Goal: Task Accomplishment & Management: Use online tool/utility

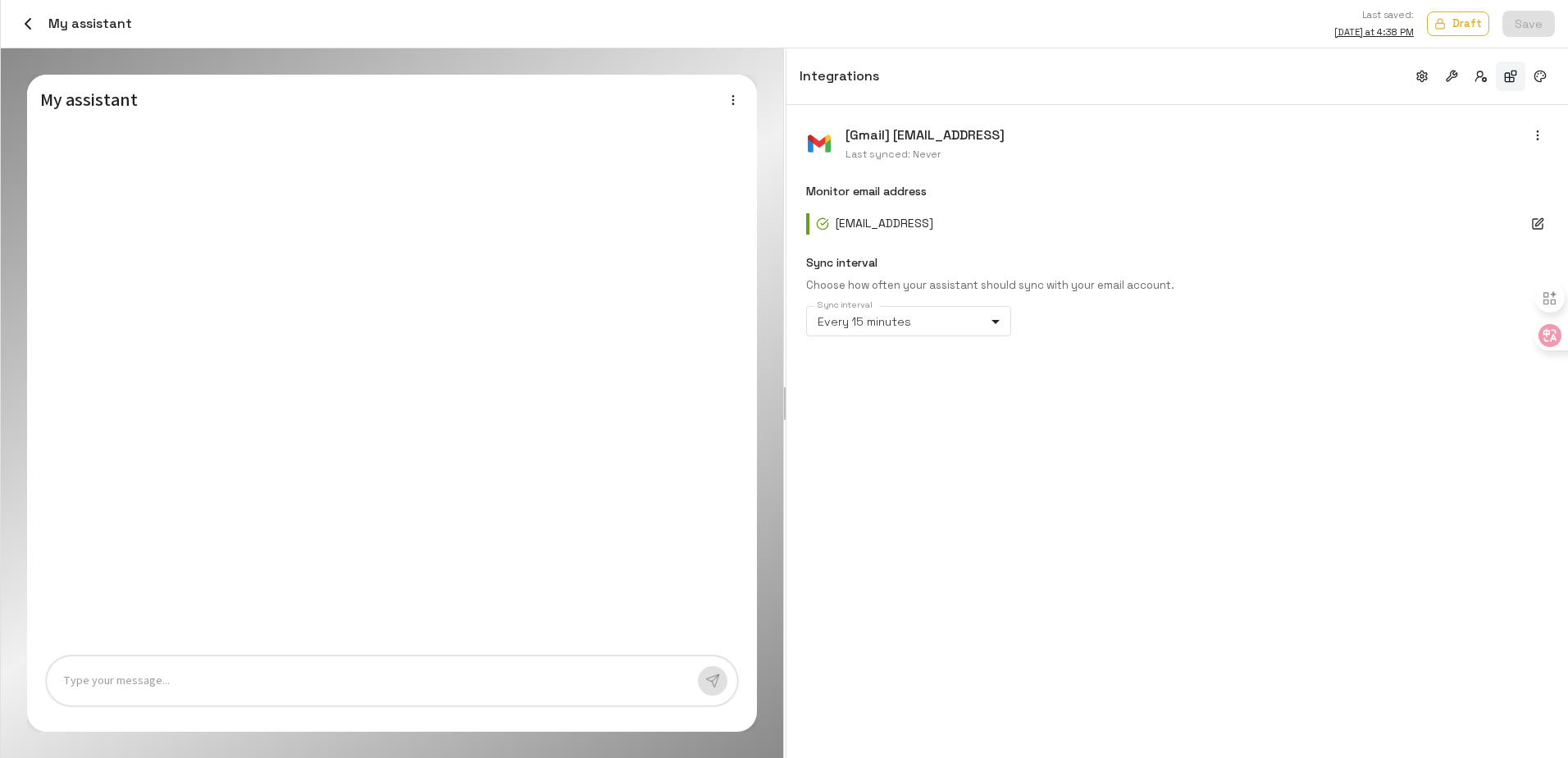
click at [1538, 143] on button "button" at bounding box center [1538, 135] width 21 height 21
click at [1339, 497] on div at bounding box center [784, 379] width 1568 height 758
click at [1189, 366] on div "[Gmail] [EMAIL_ADDRESS] Last synced: Never Monitor email address [EMAIL_ADDRESS…" at bounding box center [1177, 431] width 782 height 653
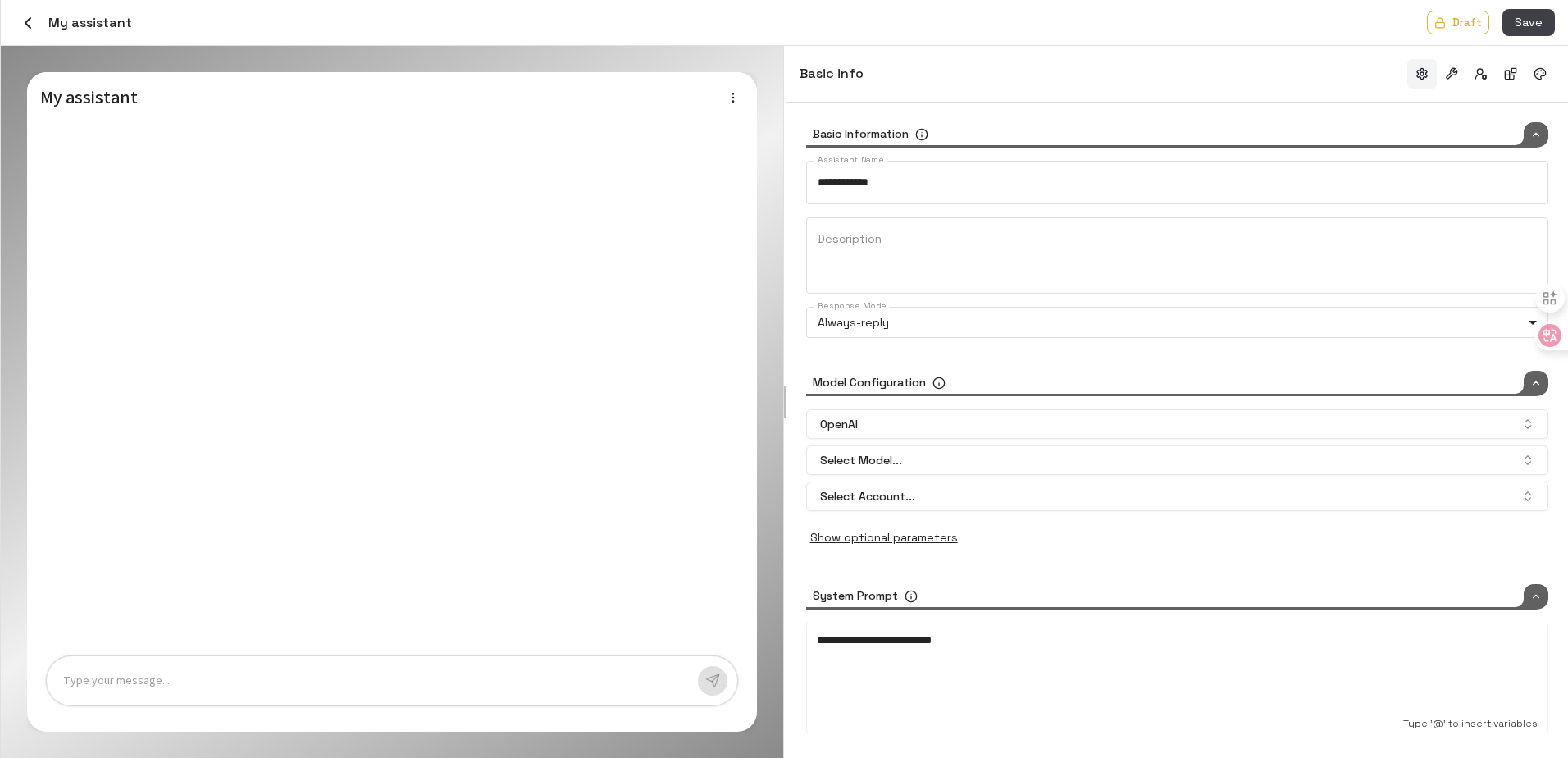
type input "*****"
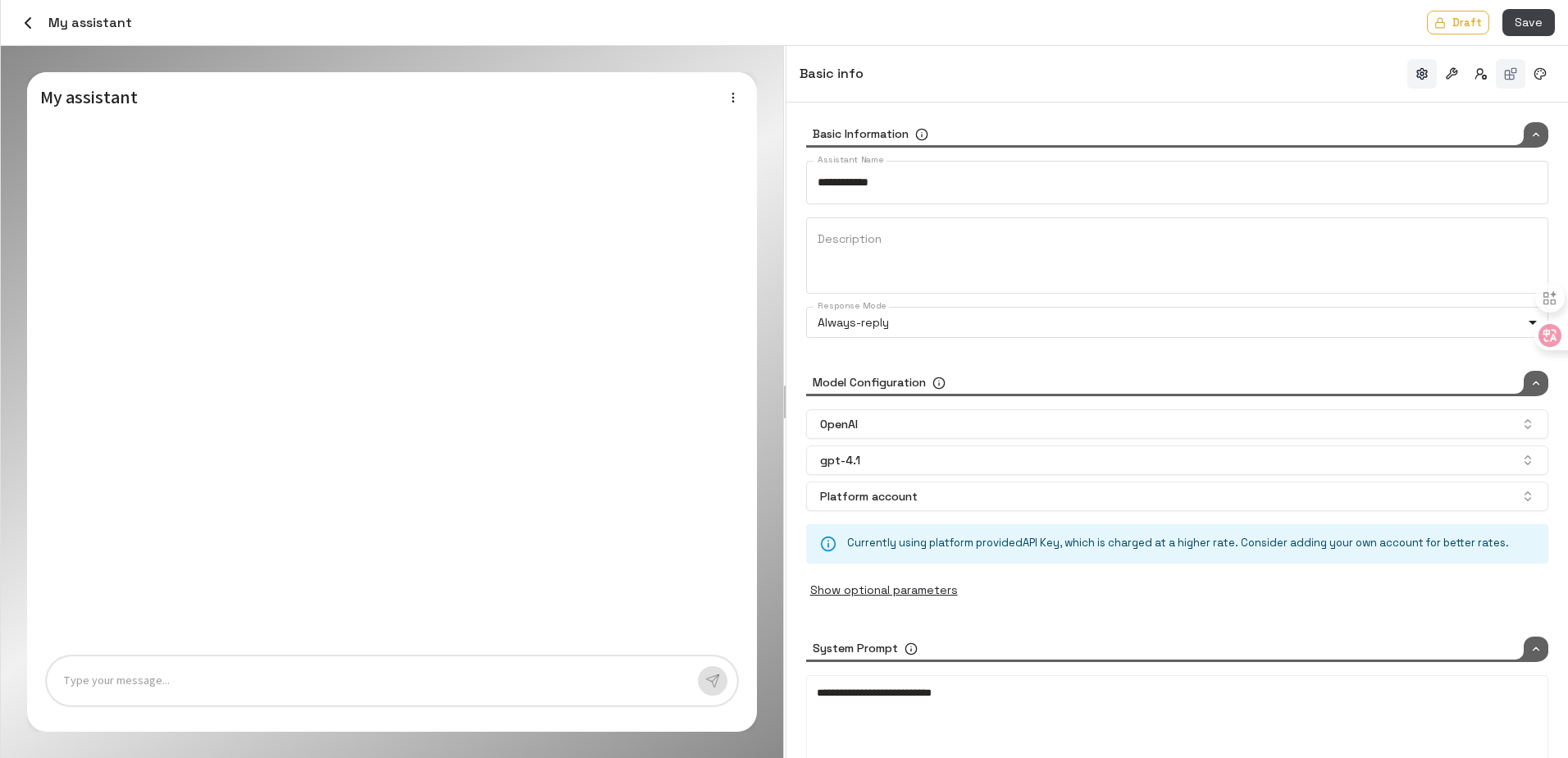
click at [1520, 70] on button "button" at bounding box center [1510, 73] width 29 height 29
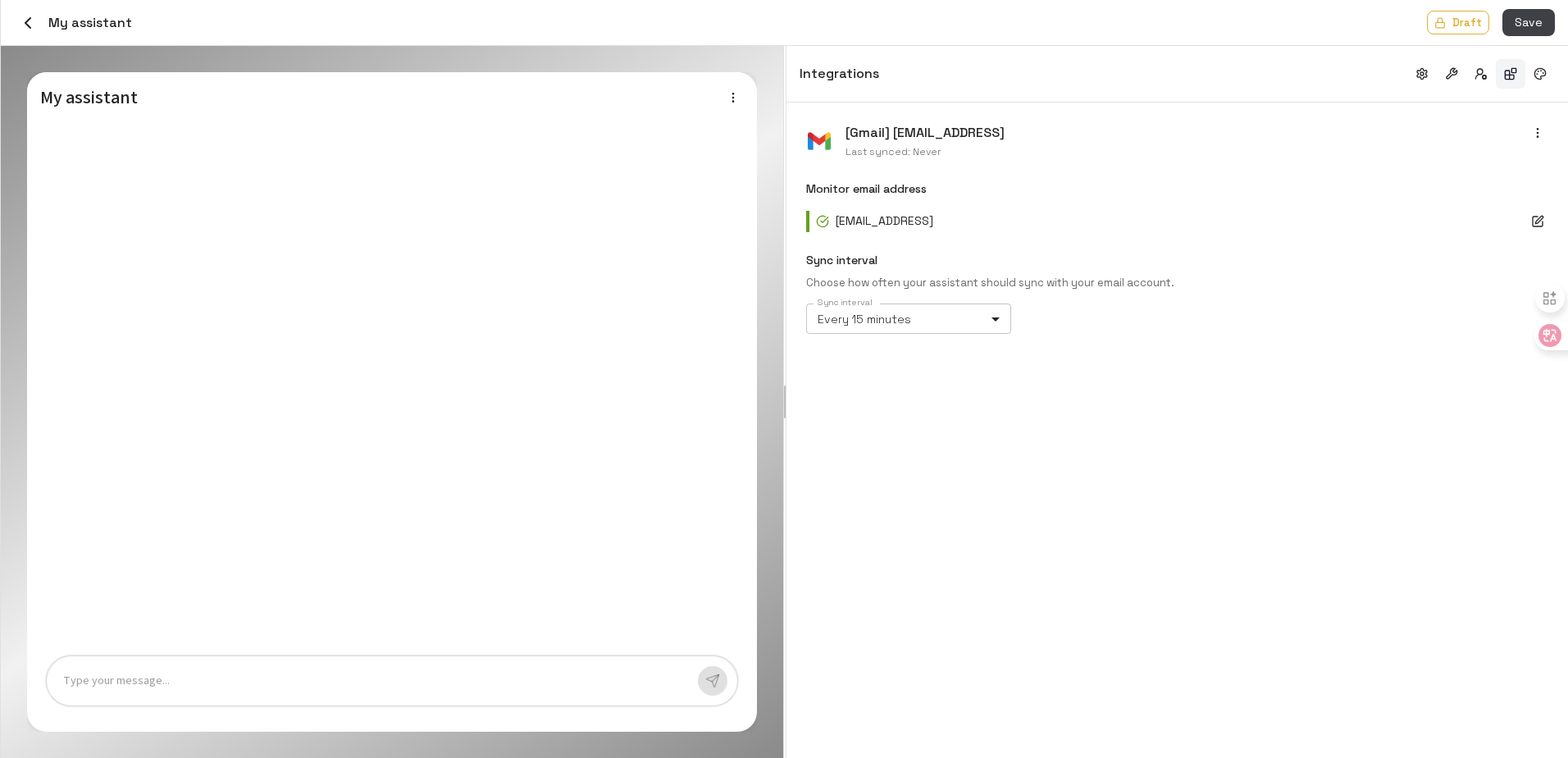
click at [958, 321] on body "Credits: $ 99.97 Workspace Agents Workflows Resources Knowledge bases Data sour…" at bounding box center [784, 379] width 1568 height 758
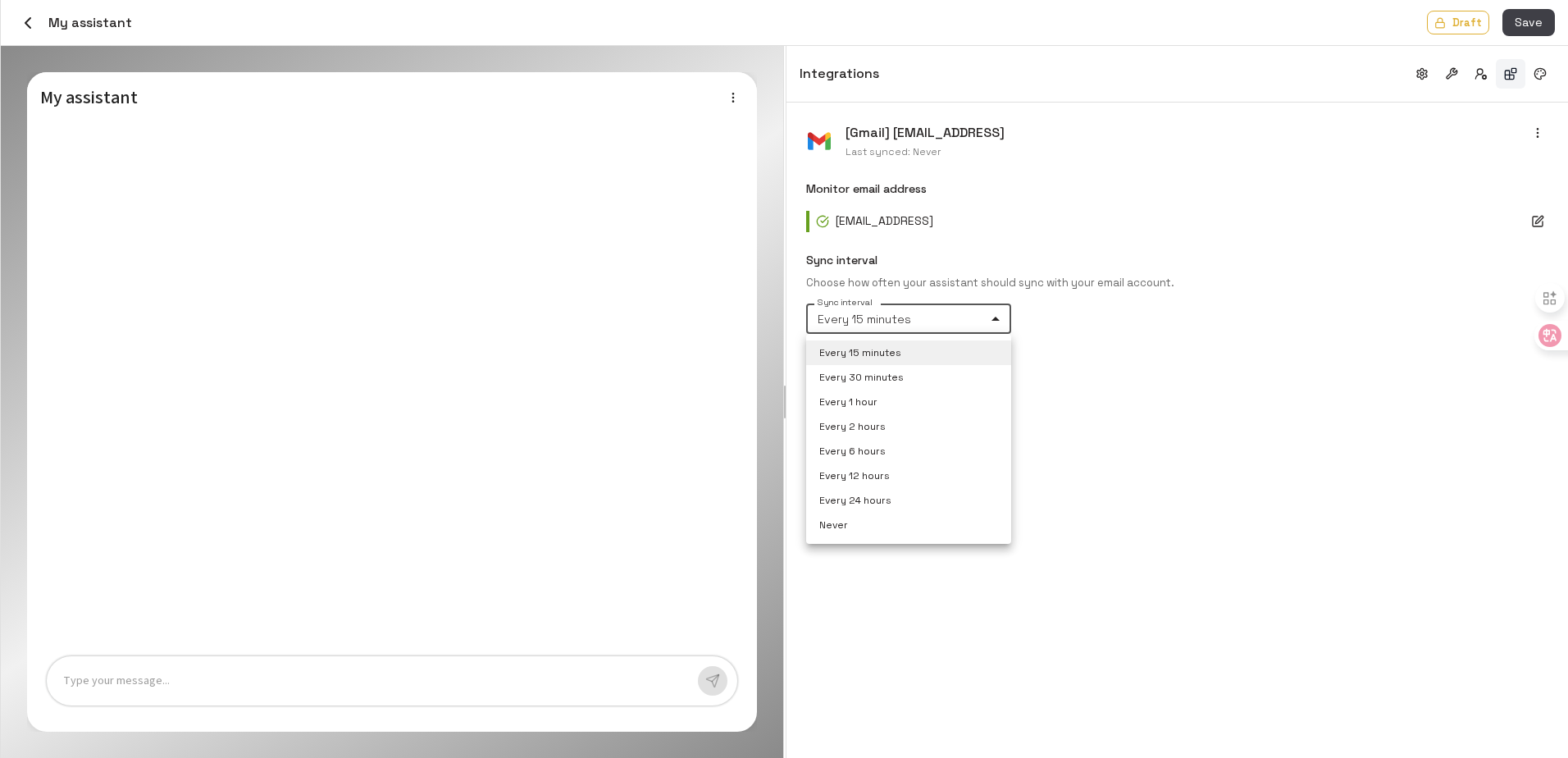
click at [1204, 332] on div at bounding box center [784, 379] width 1568 height 758
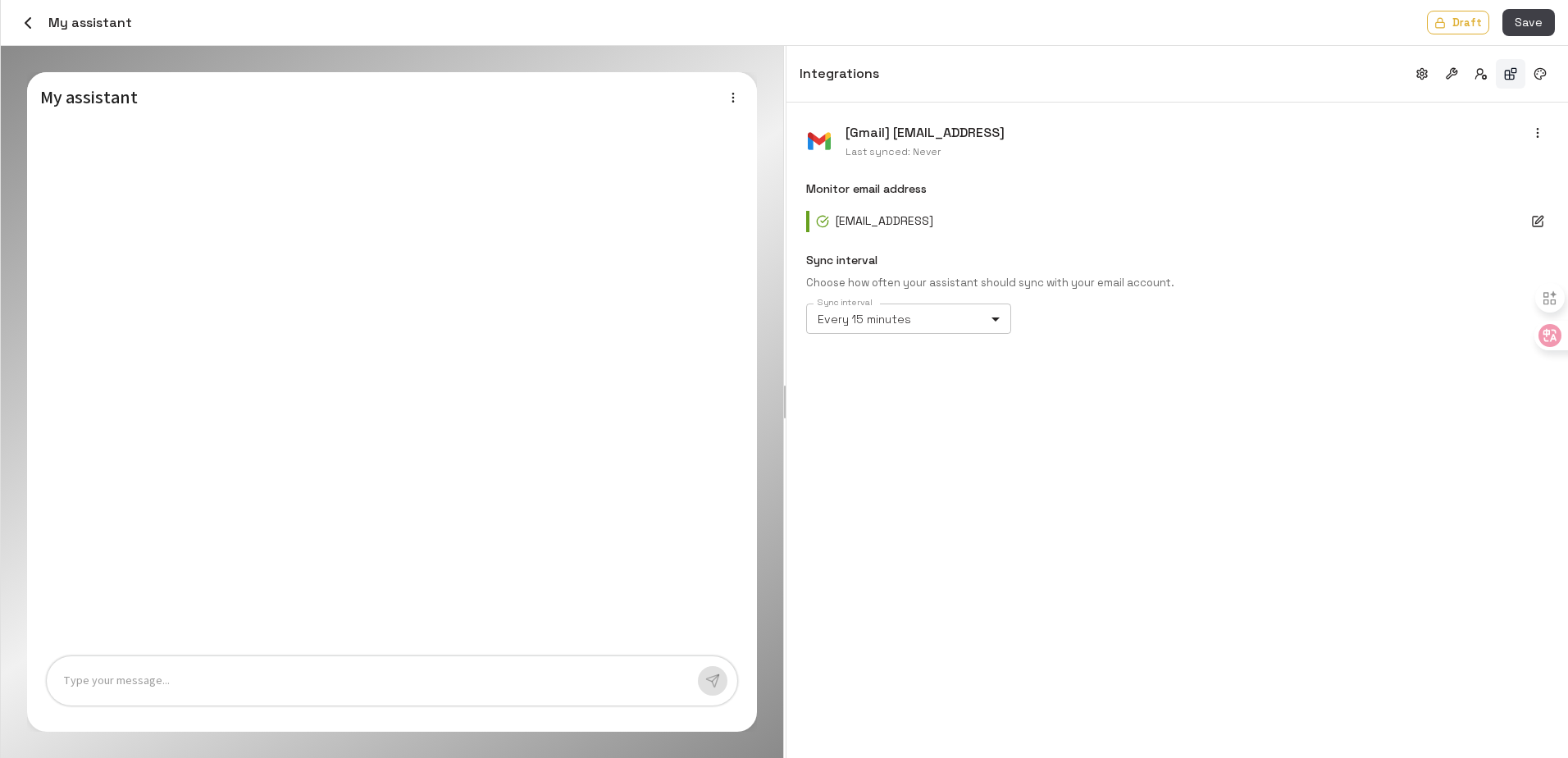
click at [946, 323] on body "Credits: $ 99.97 Workspace Agents Workflows Resources Knowledge bases Data sour…" at bounding box center [784, 379] width 1568 height 758
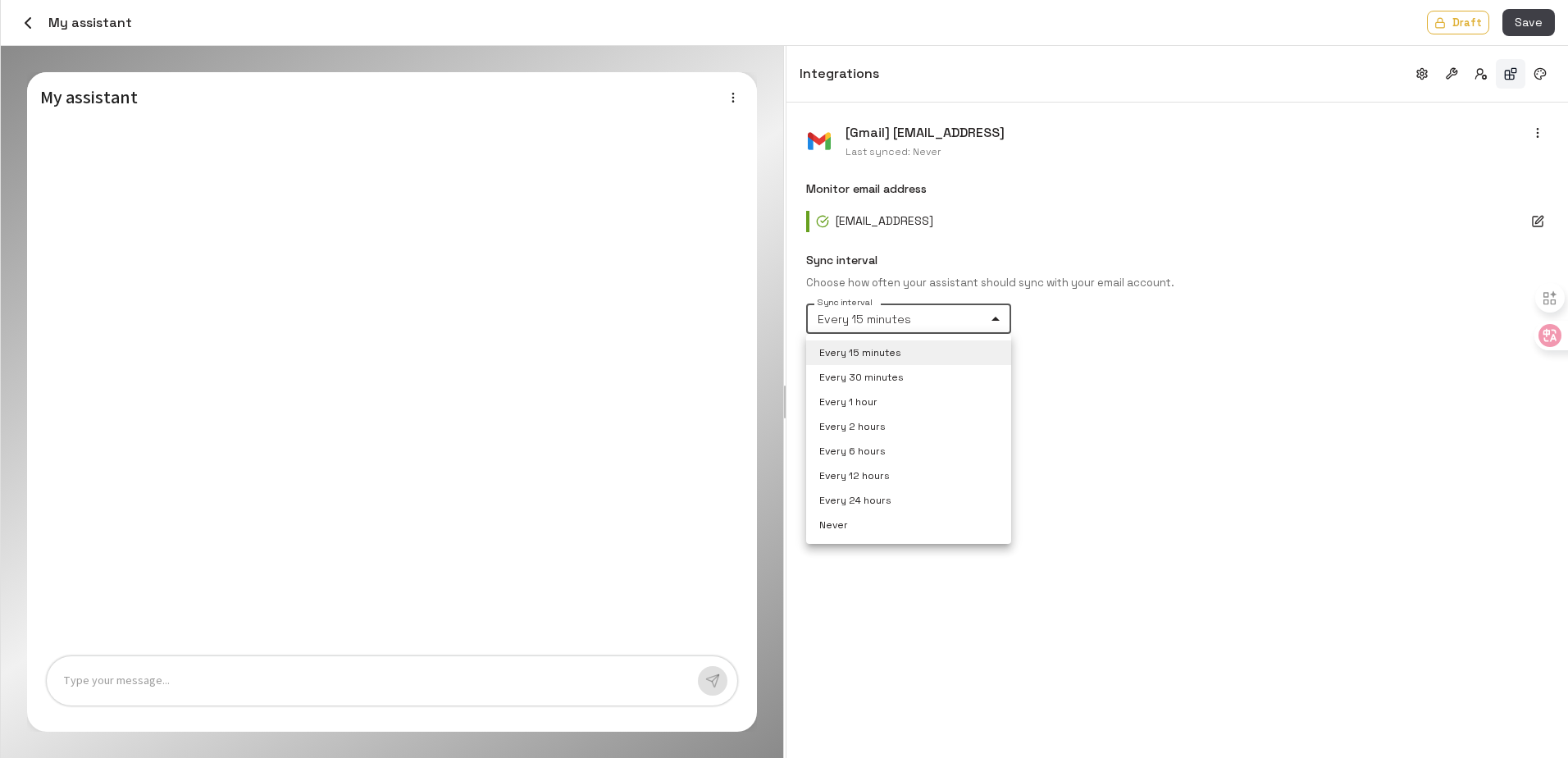
click at [1193, 370] on div at bounding box center [784, 379] width 1568 height 758
